Goal: Information Seeking & Learning: Learn about a topic

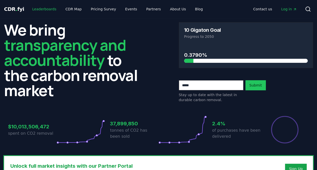
click at [31, 9] on link "Leaderboards" at bounding box center [44, 9] width 32 height 9
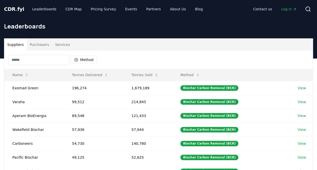
click at [42, 47] on button "Purchasers" at bounding box center [39, 45] width 25 height 12
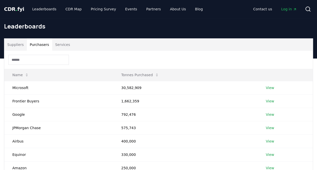
click at [39, 64] on input at bounding box center [38, 60] width 61 height 10
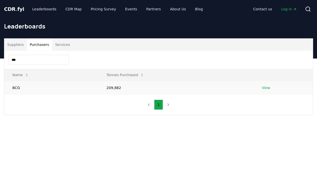
type input "***"
click at [264, 86] on link "View" at bounding box center [266, 87] width 8 height 5
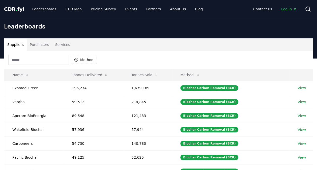
click at [56, 58] on input at bounding box center [38, 60] width 61 height 10
type input "*"
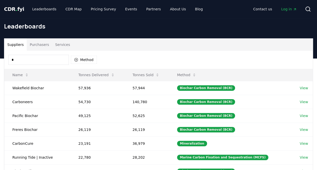
click at [39, 44] on button "Purchasers" at bounding box center [39, 45] width 25 height 12
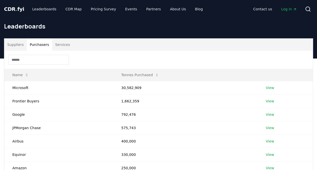
click at [29, 61] on input at bounding box center [38, 60] width 61 height 10
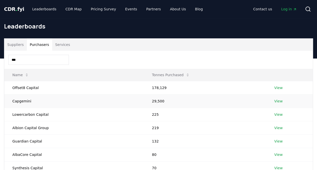
type input "***"
click at [22, 101] on td "Capgemini" at bounding box center [74, 100] width 140 height 13
click at [274, 100] on link "View" at bounding box center [278, 101] width 8 height 5
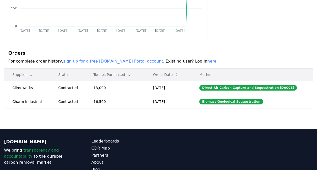
scroll to position [103, 0]
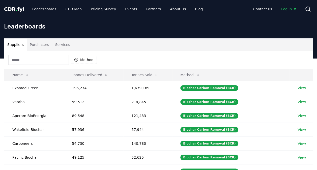
click at [47, 60] on input at bounding box center [38, 60] width 61 height 10
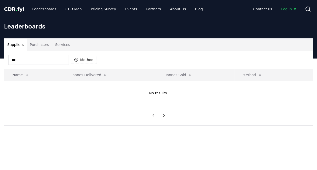
click at [19, 57] on input "***" at bounding box center [38, 60] width 61 height 10
type input "*"
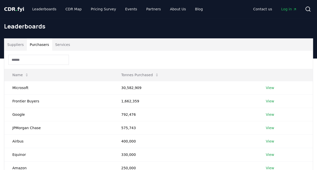
click at [34, 47] on button "Purchasers" at bounding box center [39, 45] width 25 height 12
click at [27, 56] on input at bounding box center [38, 60] width 61 height 10
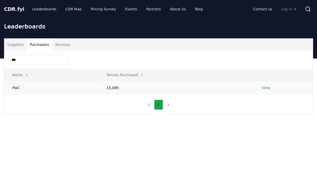
type input "***"
click at [14, 86] on td "PwC" at bounding box center [51, 87] width 94 height 13
click at [269, 87] on link "View" at bounding box center [266, 87] width 8 height 5
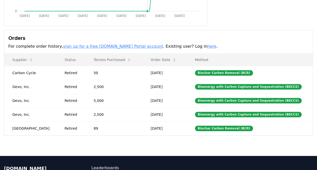
scroll to position [120, 0]
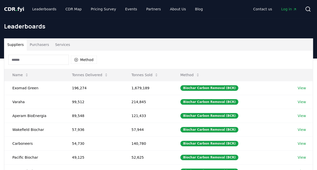
click at [45, 62] on input at bounding box center [38, 60] width 61 height 10
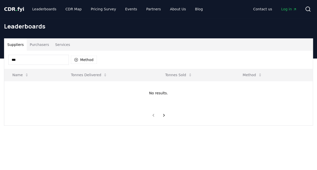
type input "****"
click at [44, 43] on button "Purchasers" at bounding box center [39, 45] width 25 height 12
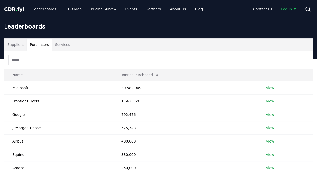
click at [26, 61] on input at bounding box center [38, 60] width 61 height 10
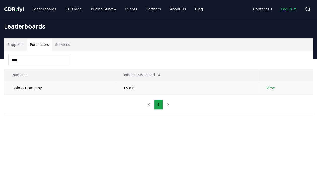
type input "****"
click at [21, 88] on td "Bain & Company" at bounding box center [59, 87] width 111 height 13
click at [266, 88] on link "View" at bounding box center [270, 87] width 8 height 5
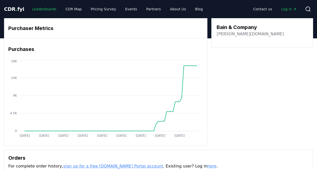
click at [39, 9] on link "Leaderboards" at bounding box center [44, 9] width 32 height 9
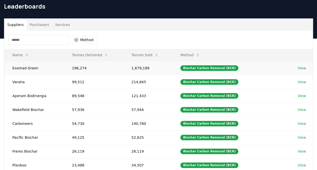
scroll to position [20, 0]
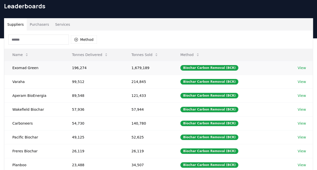
click at [296, 67] on td "View" at bounding box center [301, 68] width 23 height 14
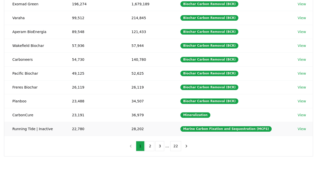
scroll to position [0, 0]
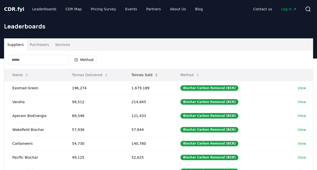
click at [138, 76] on button "Tonnes Sold" at bounding box center [144, 75] width 35 height 10
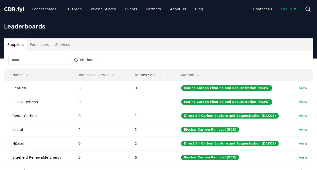
click at [148, 75] on button "Tonnes Sold" at bounding box center [148, 75] width 35 height 10
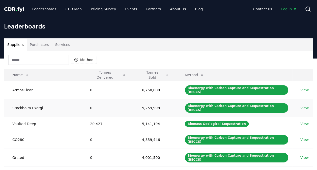
click at [303, 105] on link "View" at bounding box center [305, 107] width 8 height 5
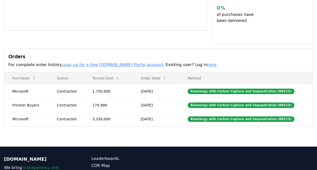
scroll to position [117, 0]
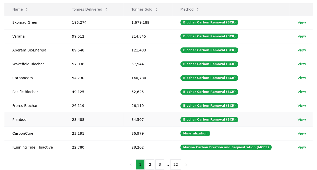
scroll to position [67, 0]
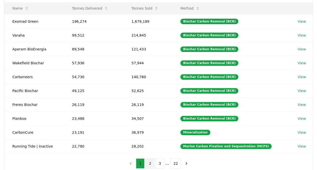
click at [150, 162] on button "2" at bounding box center [150, 163] width 9 height 10
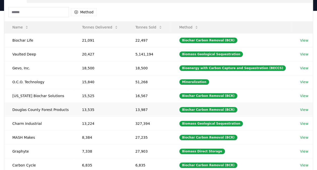
scroll to position [46, 0]
